Goal: Information Seeking & Learning: Find specific fact

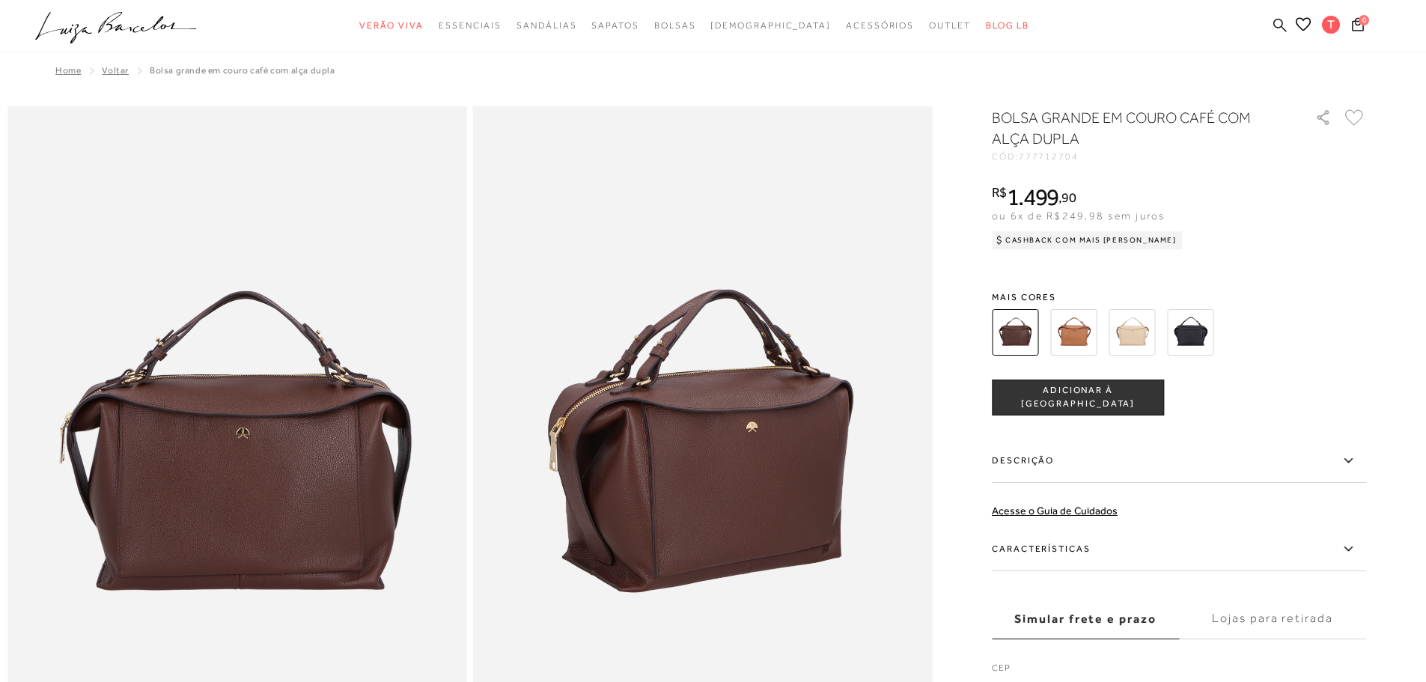
click at [1274, 25] on icon at bounding box center [1279, 24] width 13 height 13
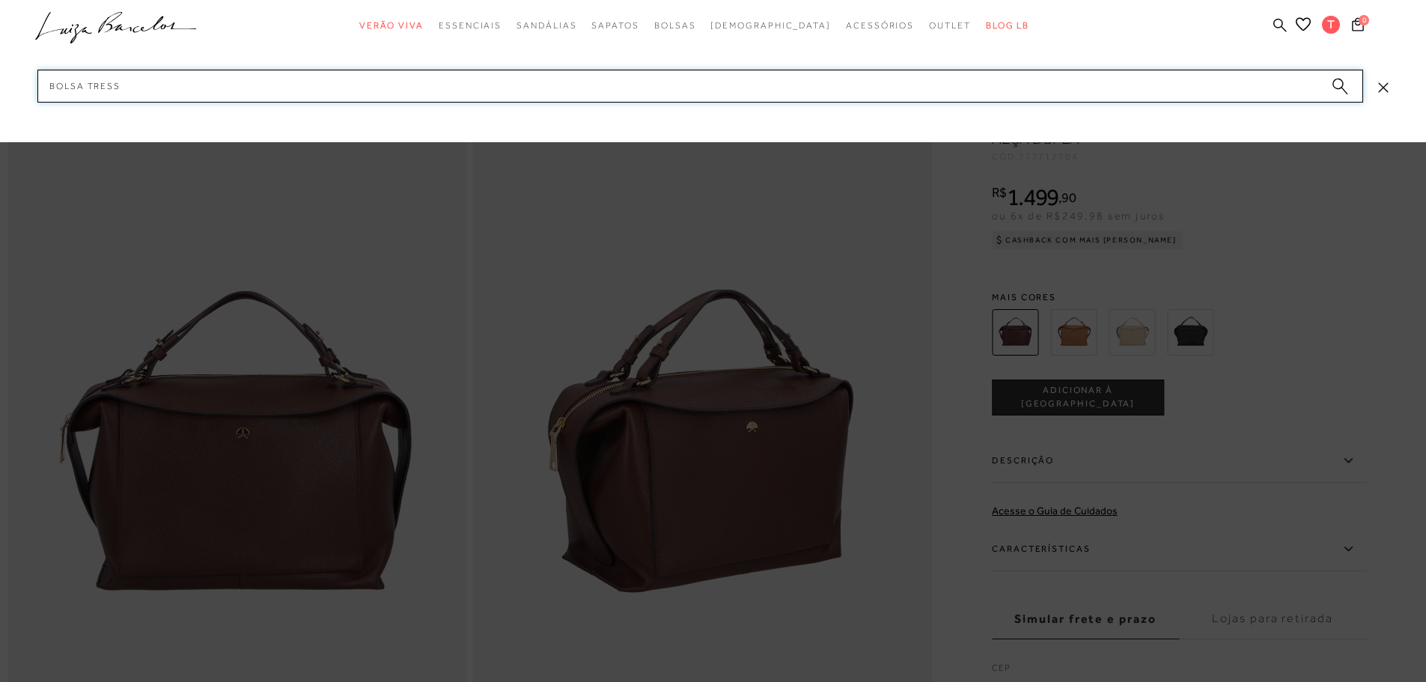
type input "BOLSA TRESSE"
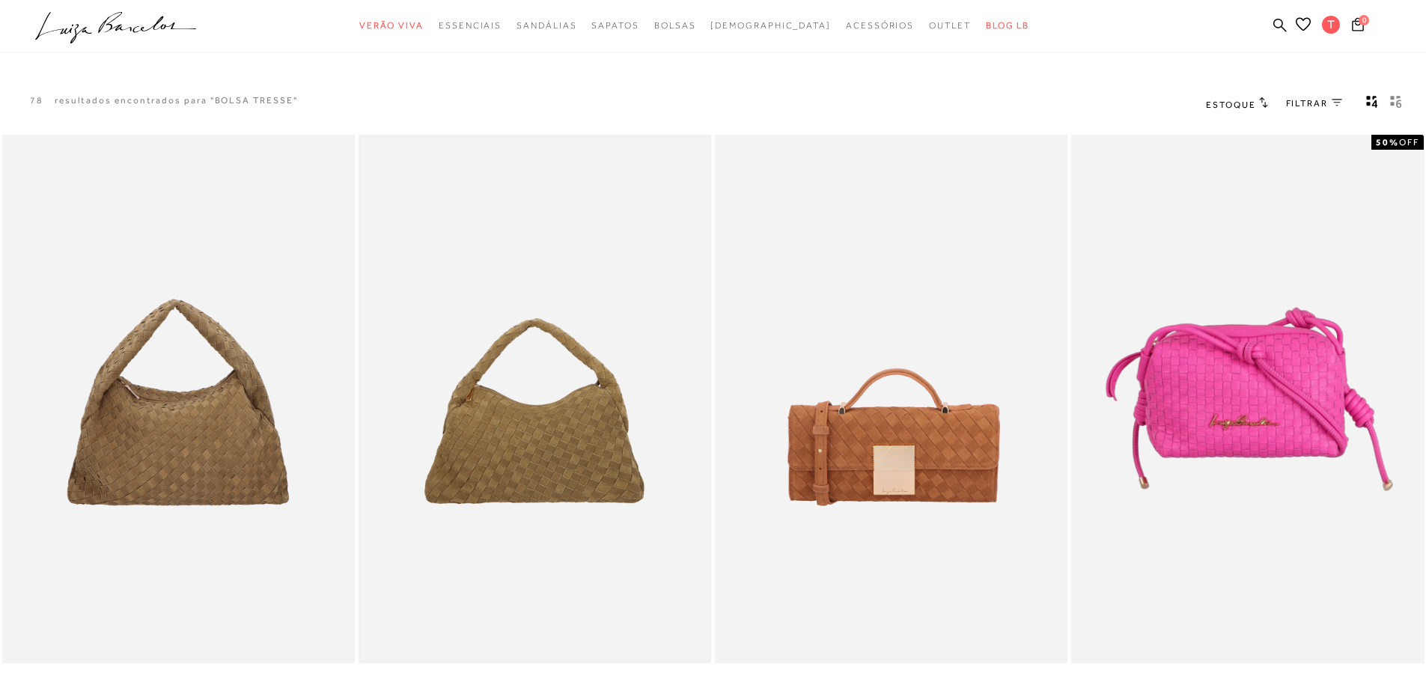
click at [544, 412] on img at bounding box center [535, 399] width 350 height 525
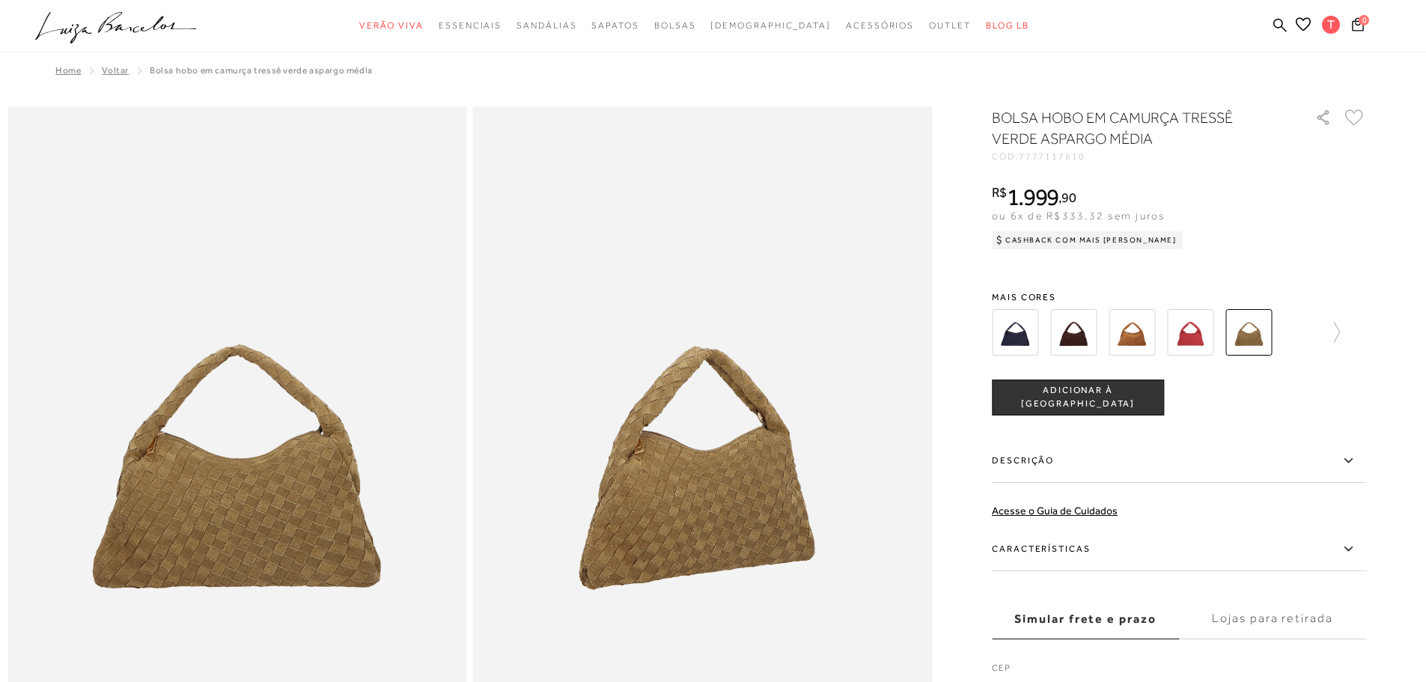
click at [1072, 157] on span "7777117610" at bounding box center [1052, 156] width 67 height 10
copy span "7777117610"
